Goal: Information Seeking & Learning: Understand process/instructions

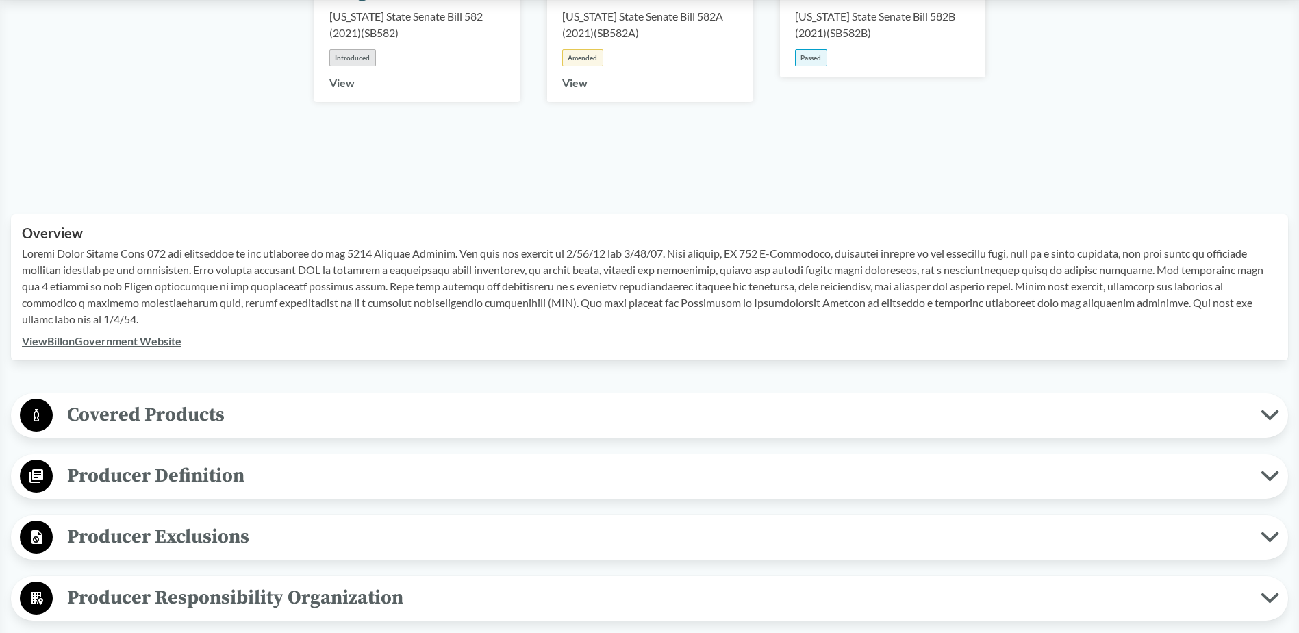
scroll to position [274, 0]
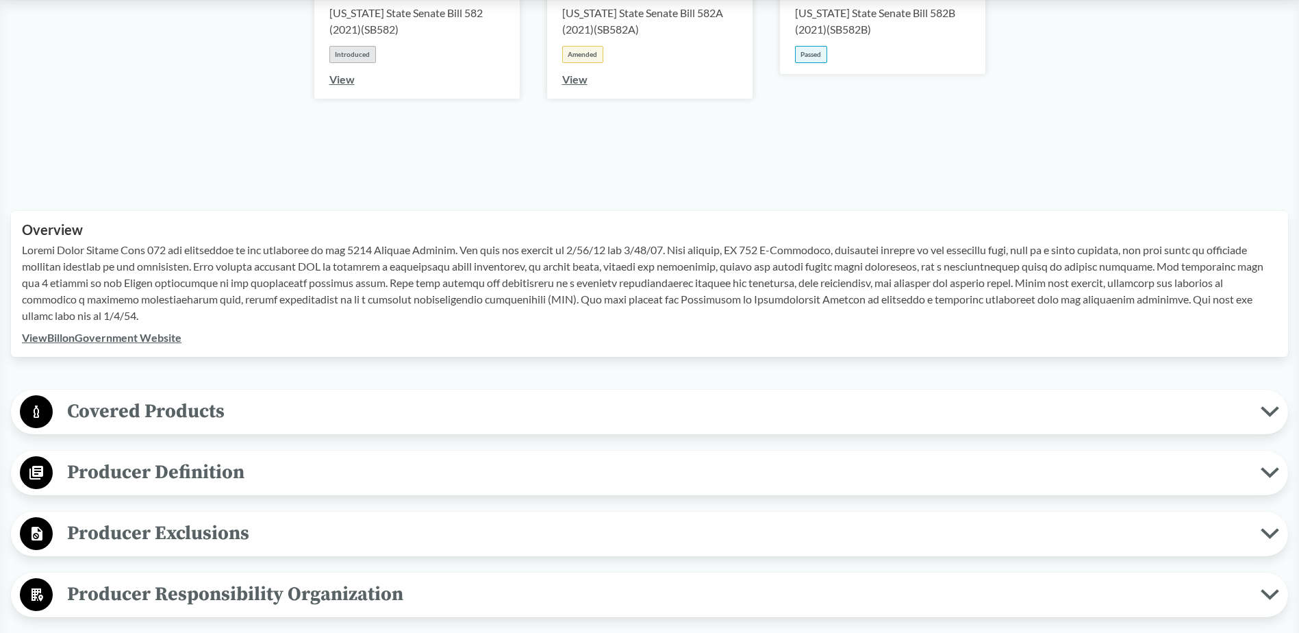
click at [41, 473] on icon at bounding box center [36, 473] width 14 height 14
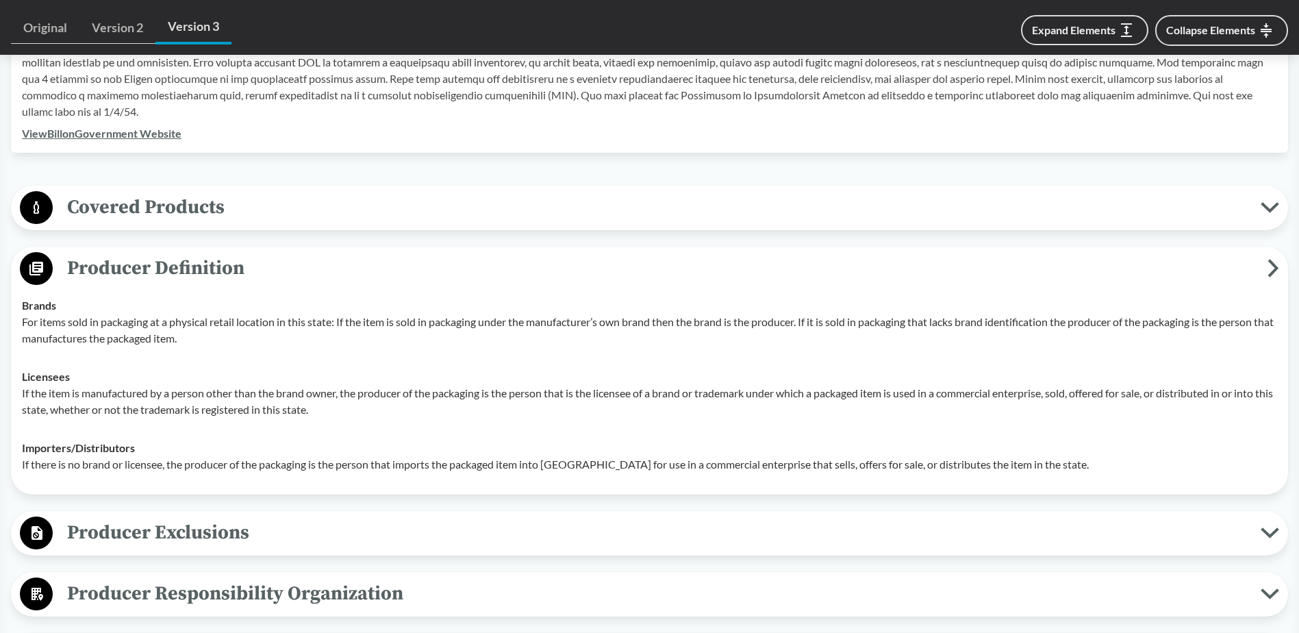
scroll to position [479, 0]
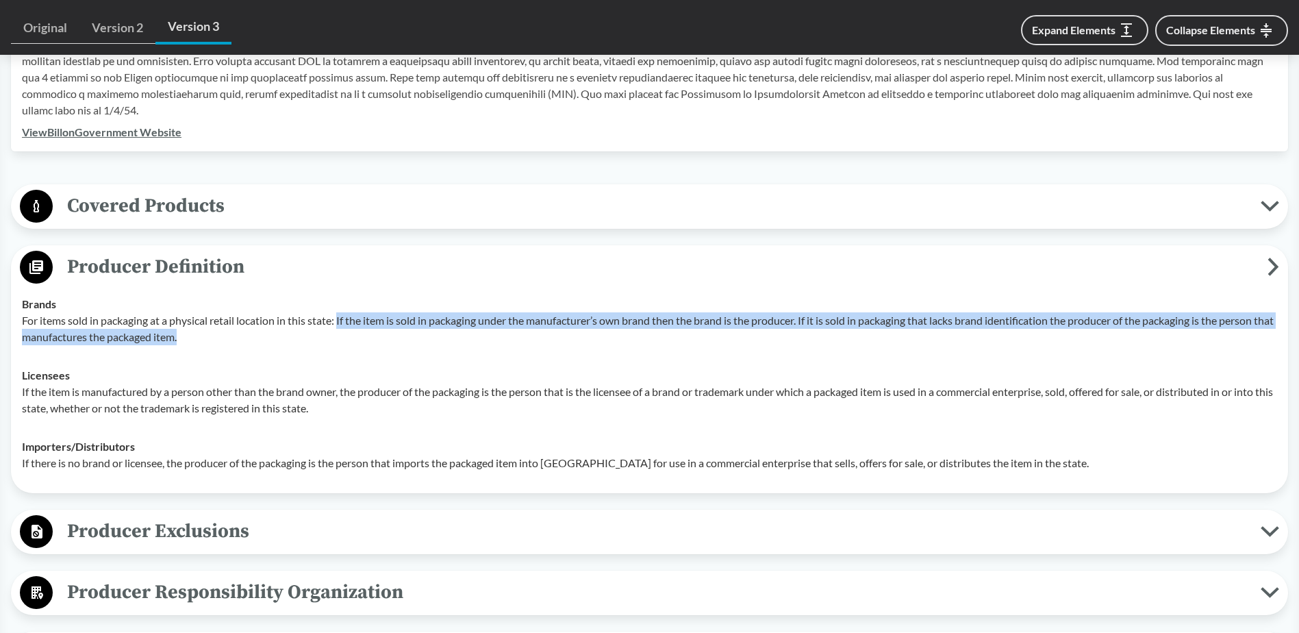
drag, startPoint x: 340, startPoint y: 319, endPoint x: 370, endPoint y: 343, distance: 38.0
click at [370, 343] on p "For items sold in packaging at a physical retail location in this state: If the…" at bounding box center [650, 328] width 1256 height 33
copy p "If the item is sold in packaging under the manufacturer’s own brand then the br…"
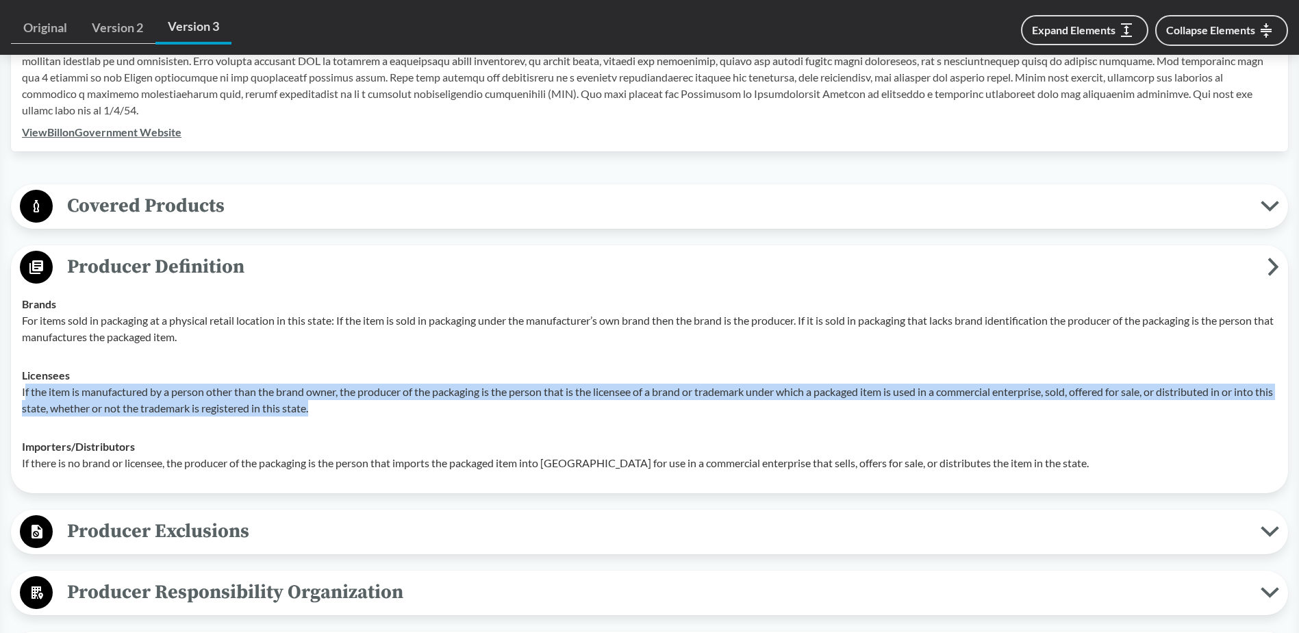
drag, startPoint x: 24, startPoint y: 392, endPoint x: 364, endPoint y: 411, distance: 340.9
click at [364, 411] on p "If the item is manufactured by a person other than the brand owner, the produce…" at bounding box center [650, 400] width 1256 height 33
copy p "f the item is manufactured by a person other than the brand owner, the producer…"
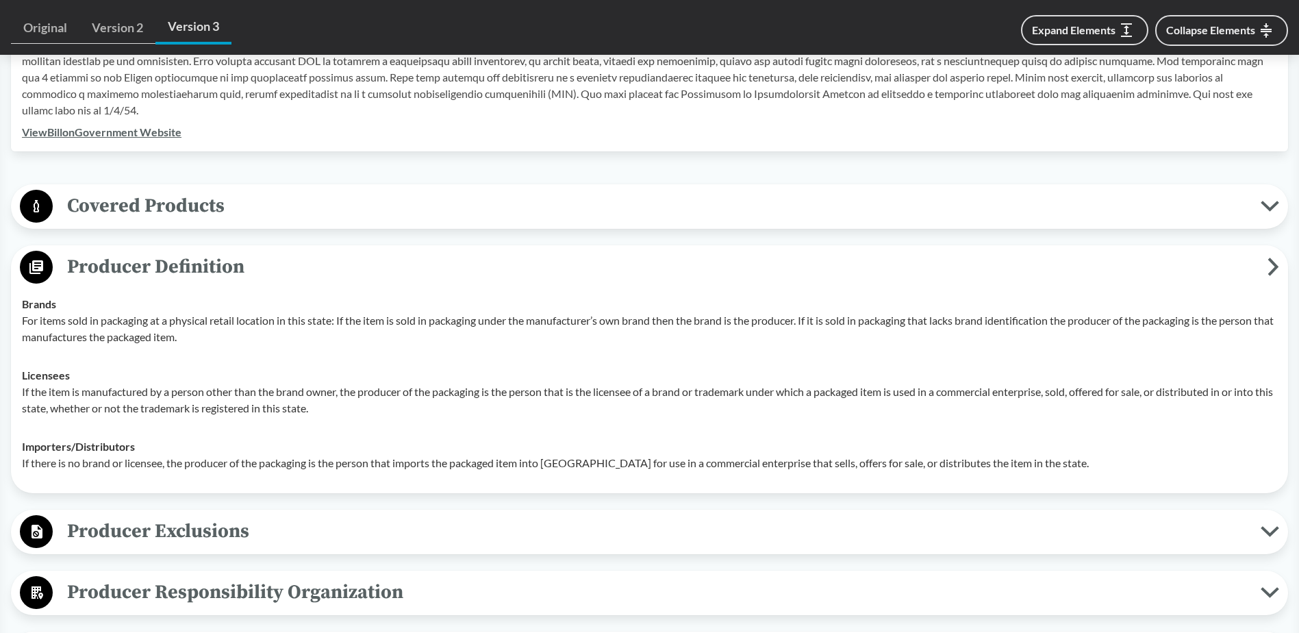
click at [228, 475] on td "Importers/​Distributors If there is no brand or licensee, the producer of the p…" at bounding box center [650, 454] width 1268 height 55
click at [53, 461] on p "If there is no brand or licensee, the producer of the packaging is the person t…" at bounding box center [650, 463] width 1256 height 16
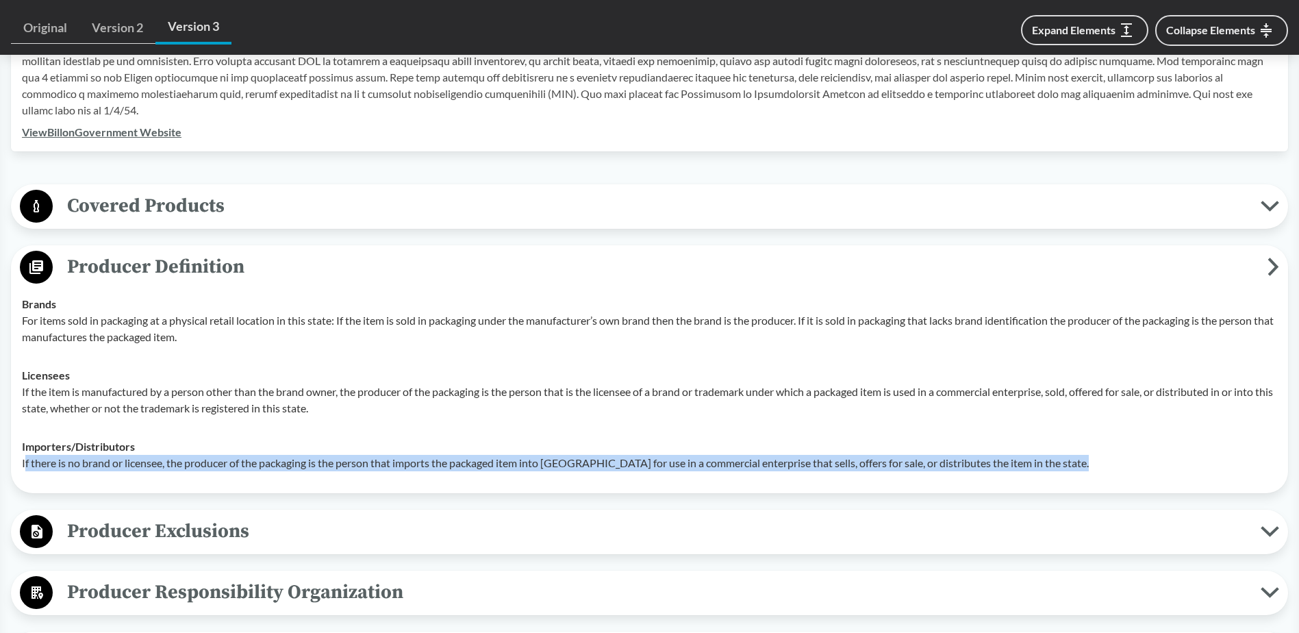
drag, startPoint x: 25, startPoint y: 464, endPoint x: 1116, endPoint y: 462, distance: 1091.8
click at [1116, 462] on p "If there is no brand or licensee, the producer of the packaging is the person t…" at bounding box center [650, 463] width 1256 height 16
copy p "f there is no brand or licensee, the producer of the packaging is the person th…"
